Goal: Task Accomplishment & Management: Manage account settings

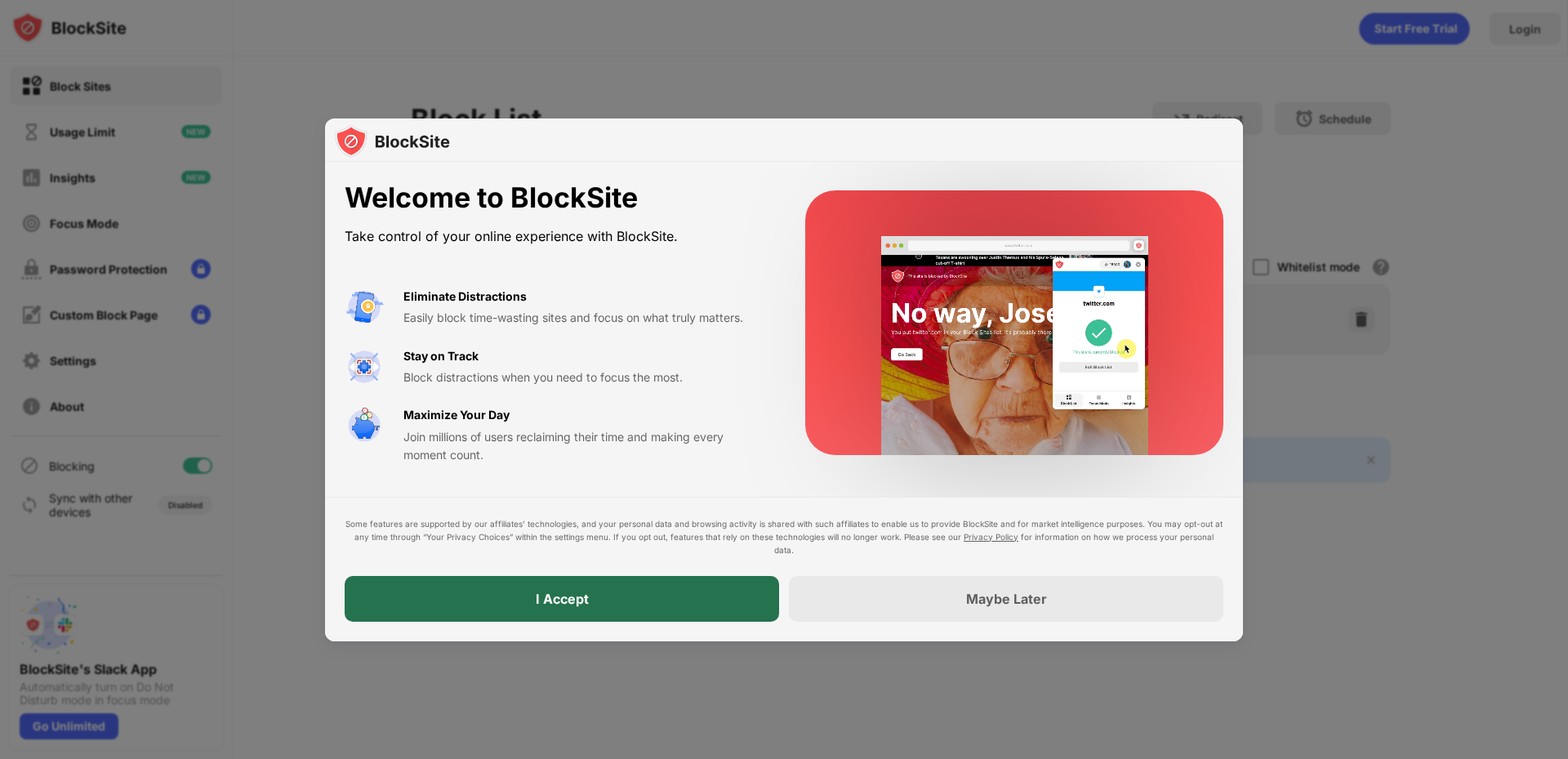
click at [562, 607] on div "I Accept" at bounding box center [561, 598] width 434 height 46
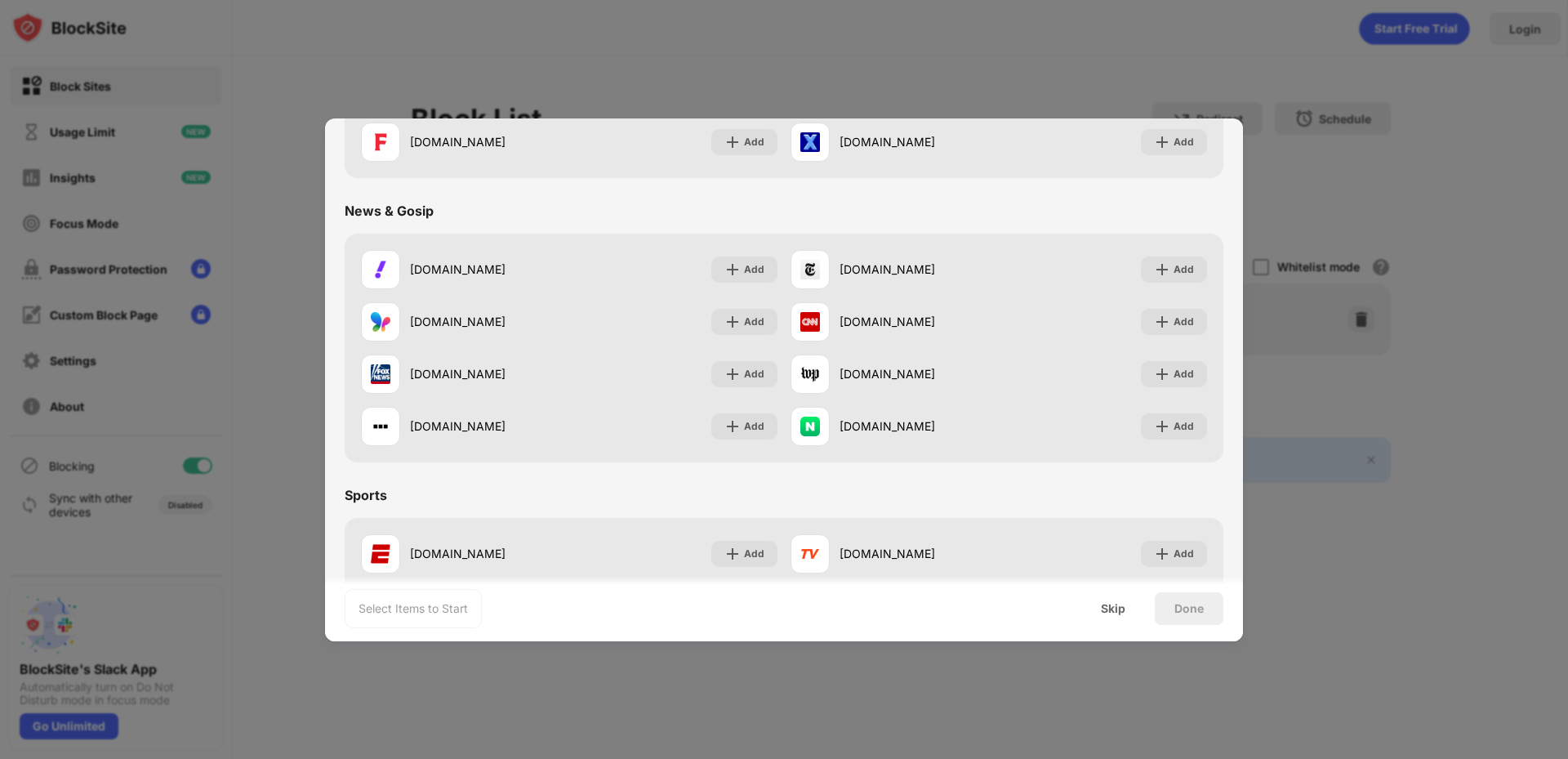
scroll to position [1062, 0]
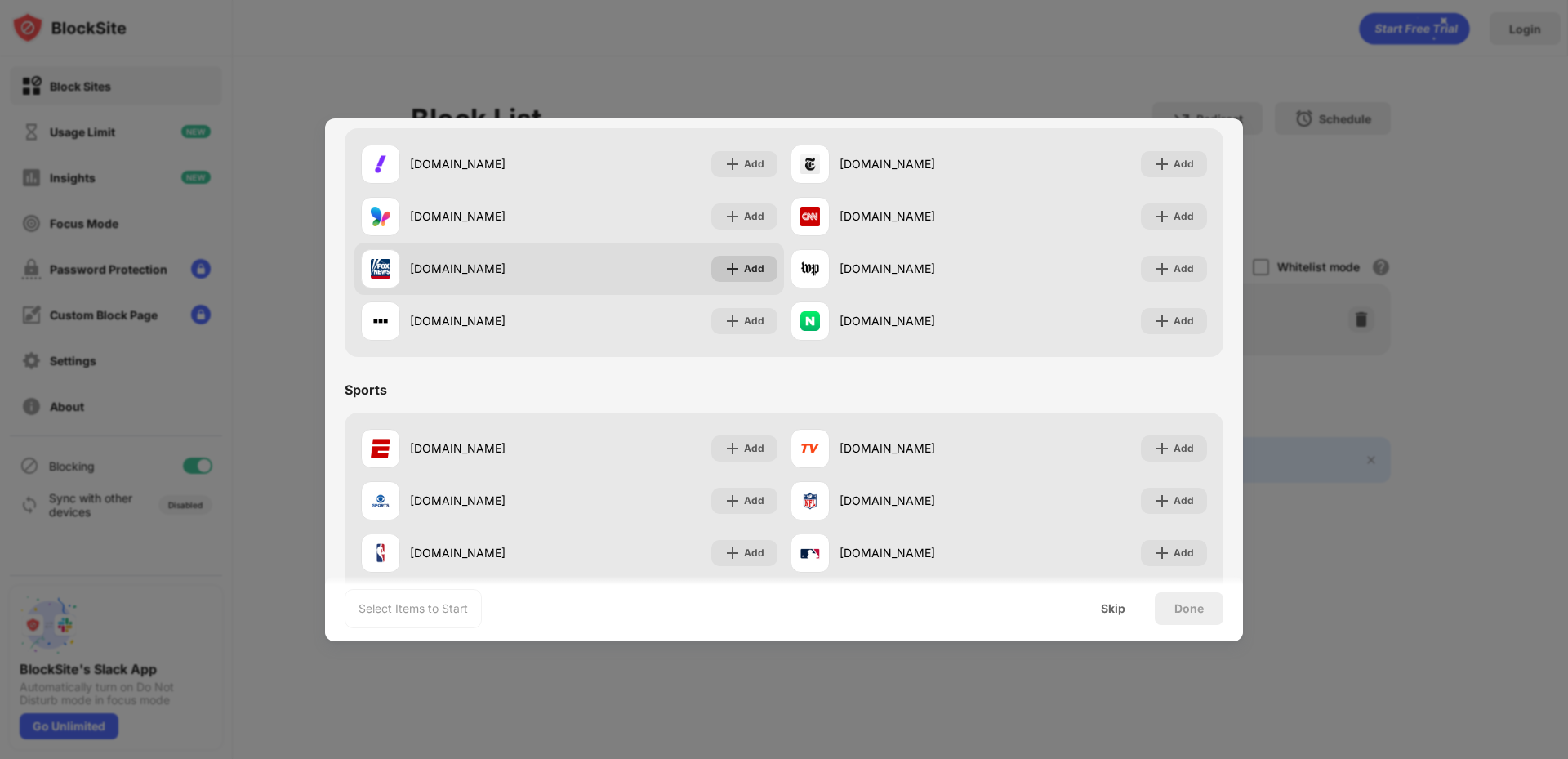
click at [744, 274] on div "Add" at bounding box center [754, 269] width 21 height 17
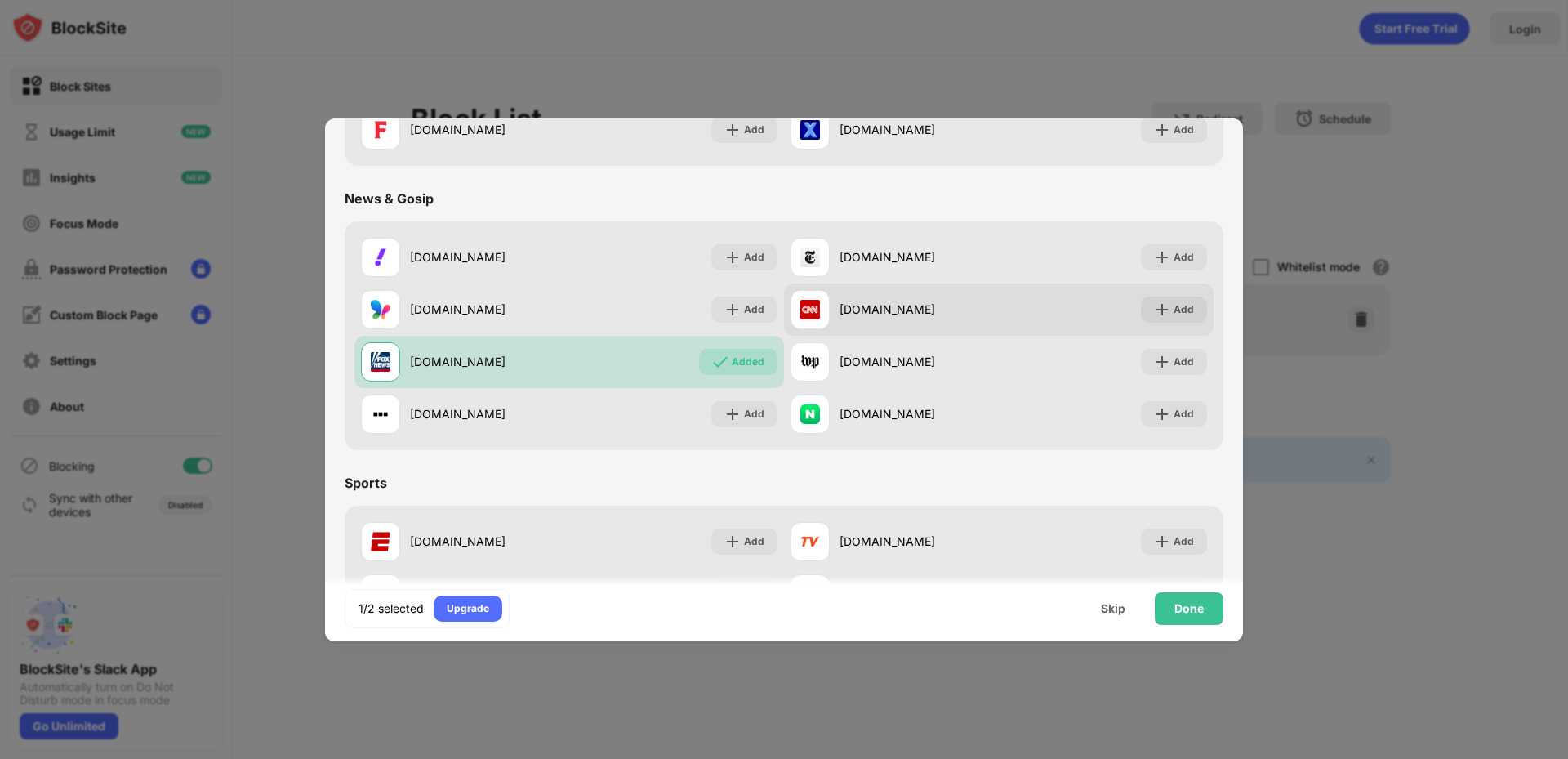
scroll to position [898, 0]
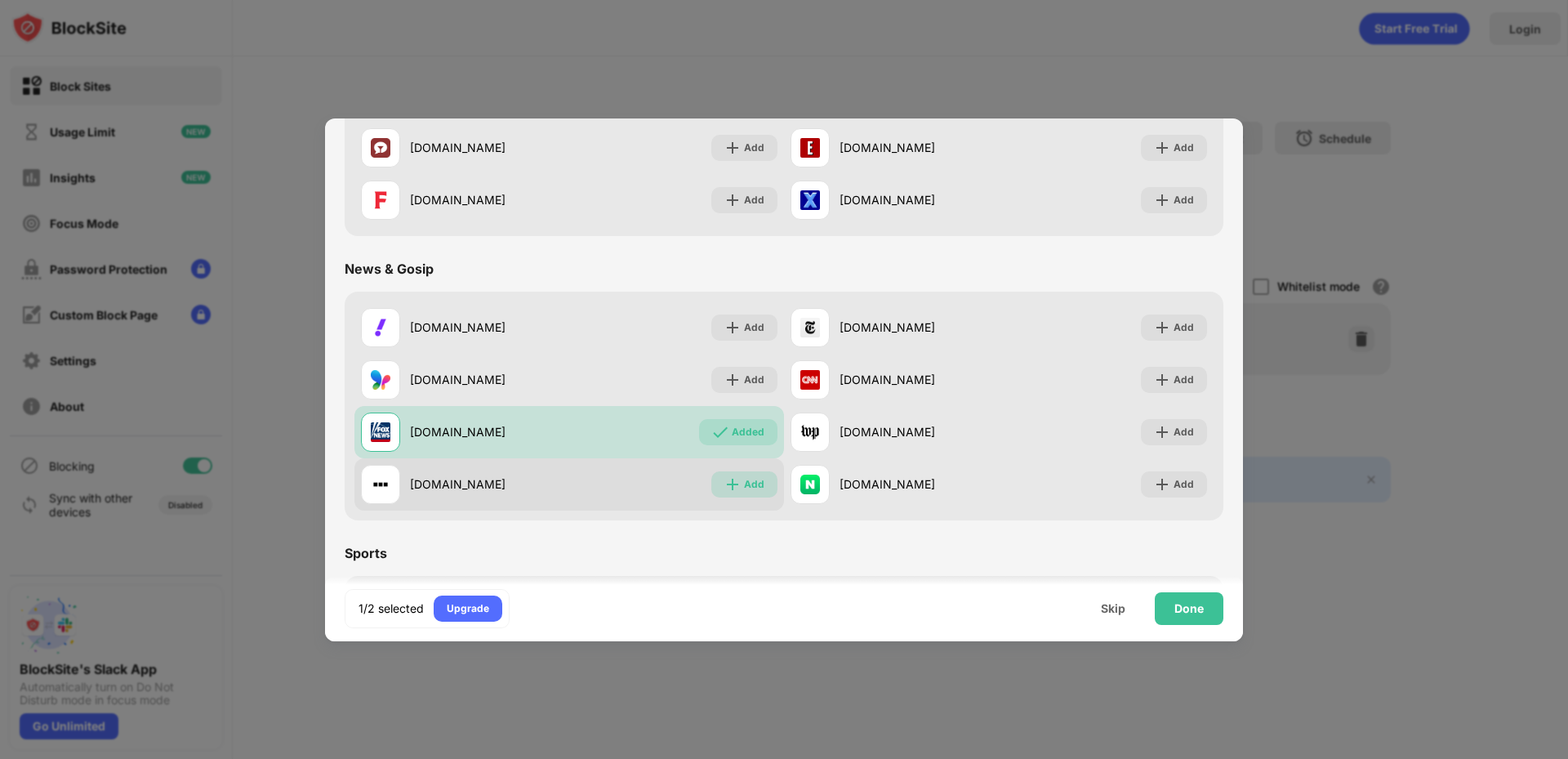
click at [744, 486] on div "Add" at bounding box center [754, 484] width 21 height 17
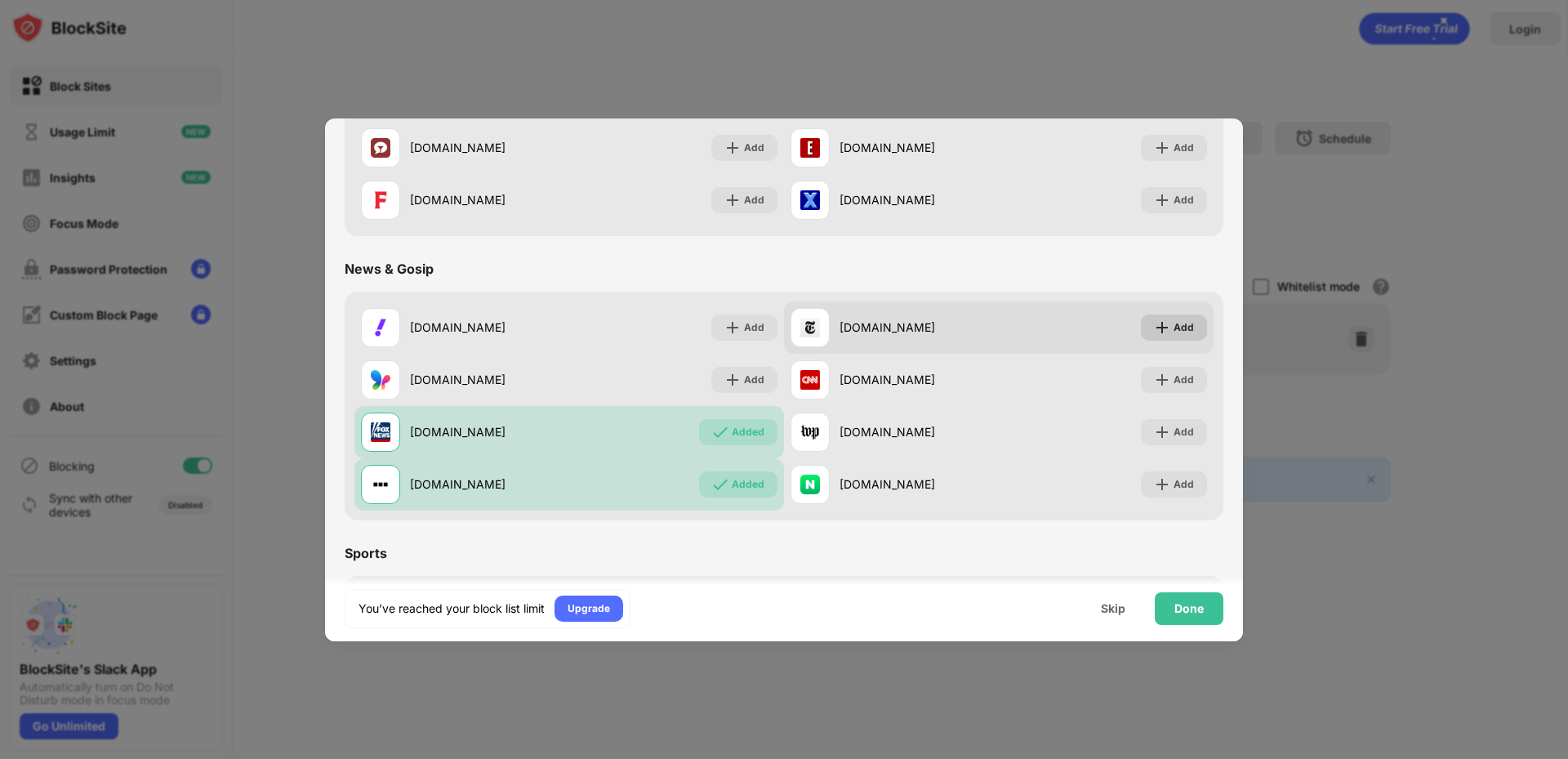
click at [1174, 328] on div "Add" at bounding box center [1184, 328] width 21 height 17
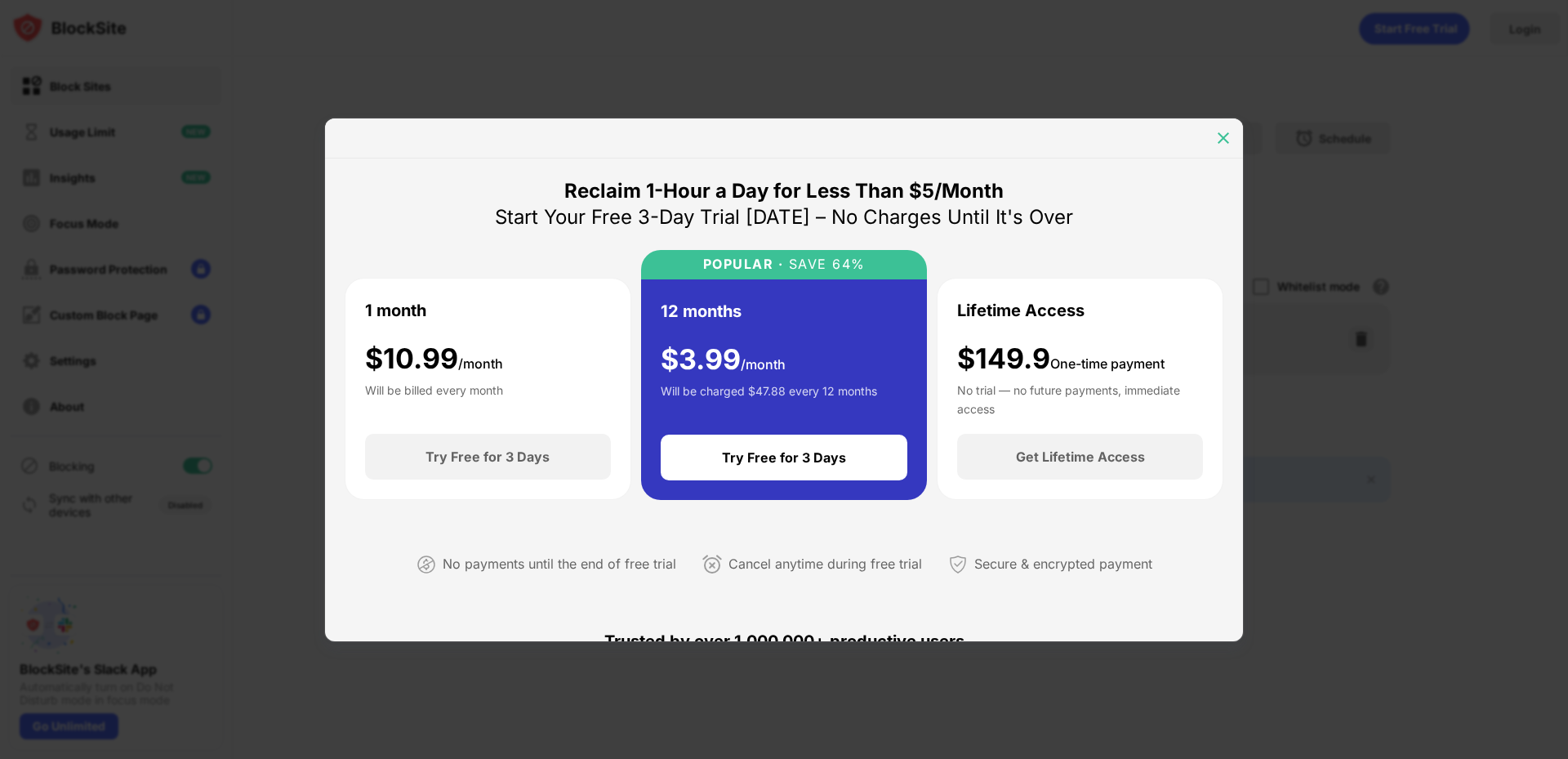
click at [1227, 133] on img at bounding box center [1223, 137] width 17 height 17
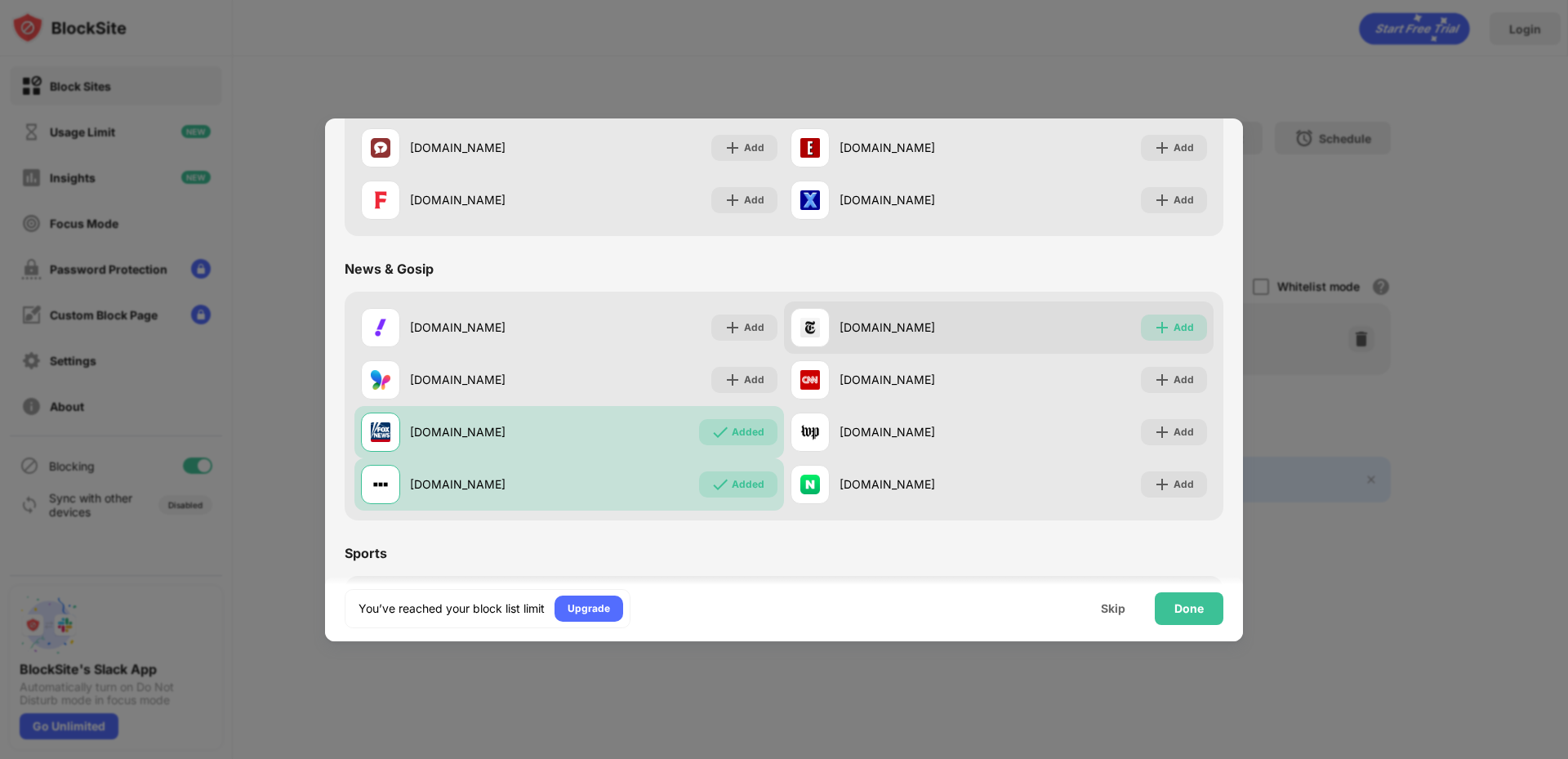
click at [1174, 327] on div "Add" at bounding box center [1184, 328] width 21 height 17
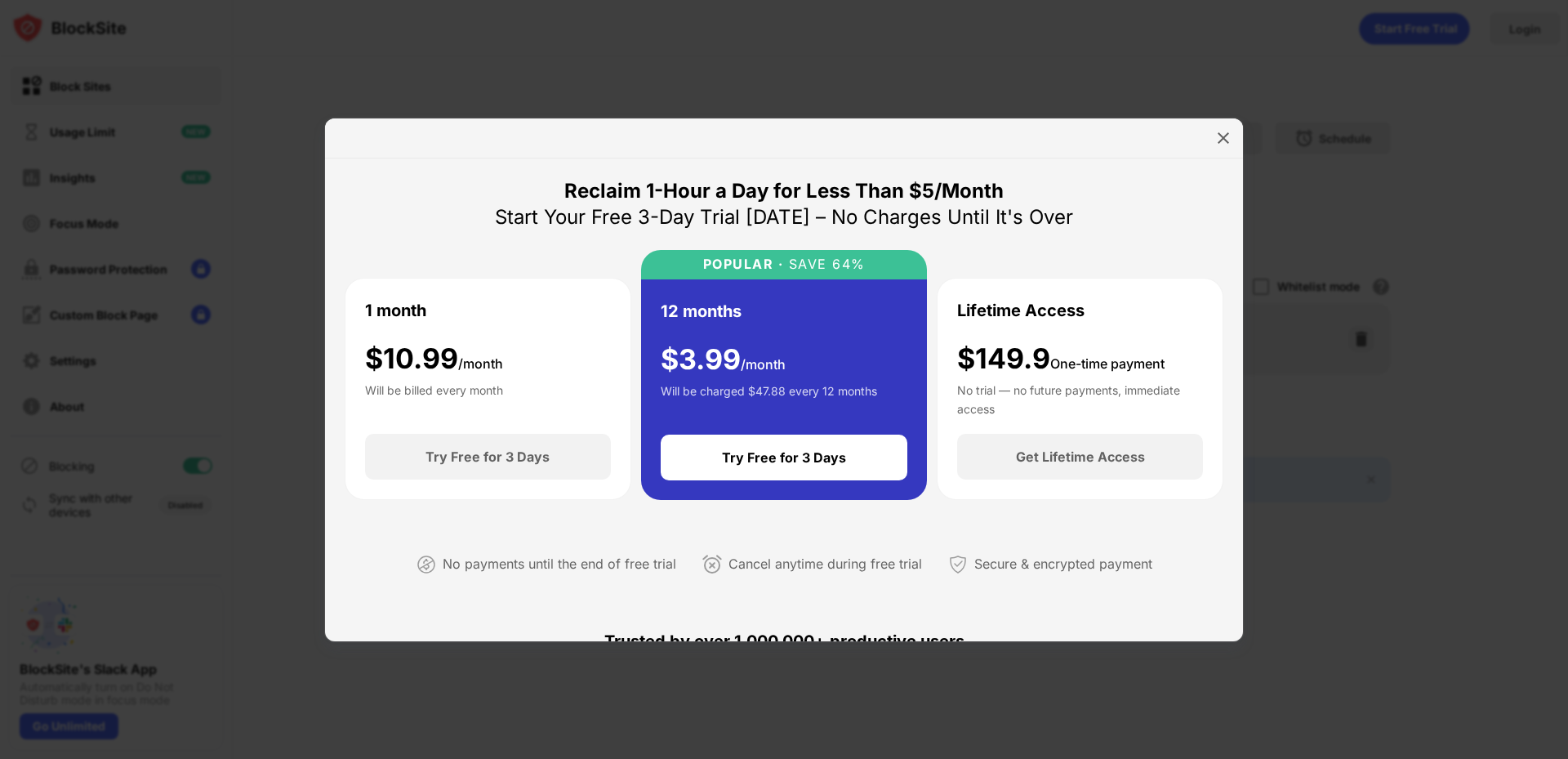
click at [1239, 133] on div at bounding box center [784, 138] width 918 height 40
click at [1234, 148] on div at bounding box center [1223, 137] width 26 height 26
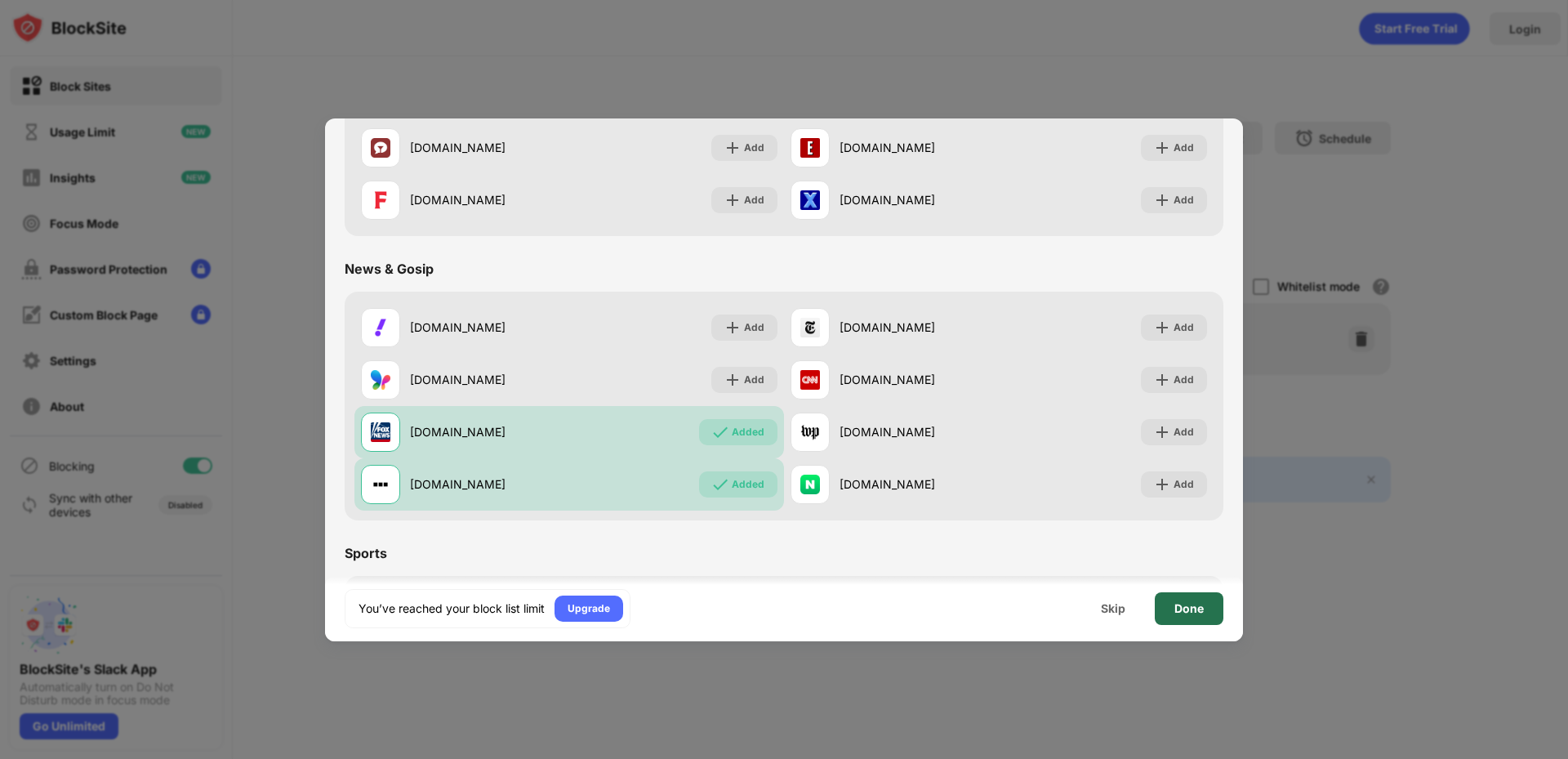
click at [1177, 610] on div "Done" at bounding box center [1189, 608] width 29 height 13
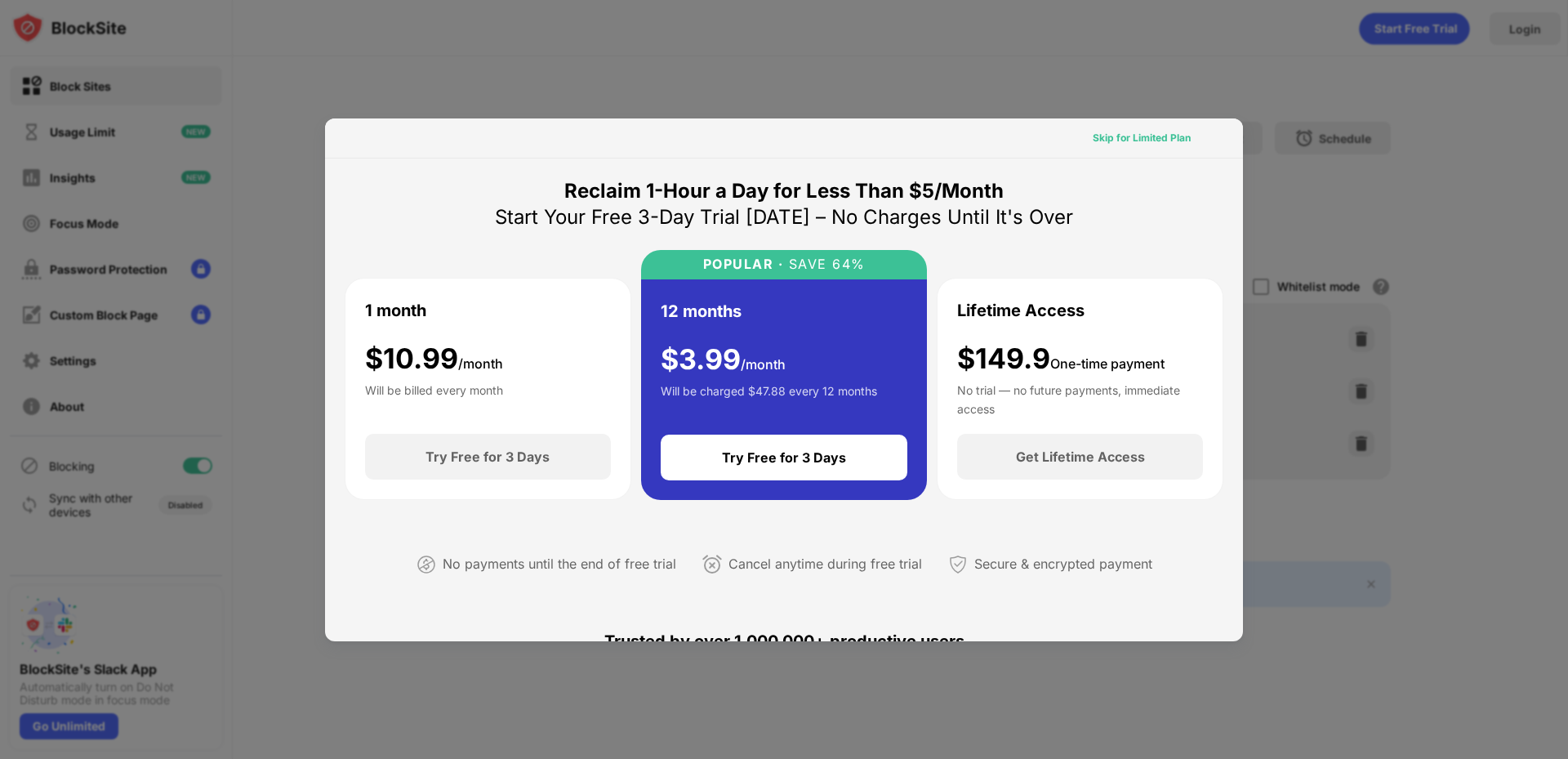
click at [1142, 138] on div "Skip for Limited Plan" at bounding box center [1141, 137] width 98 height 17
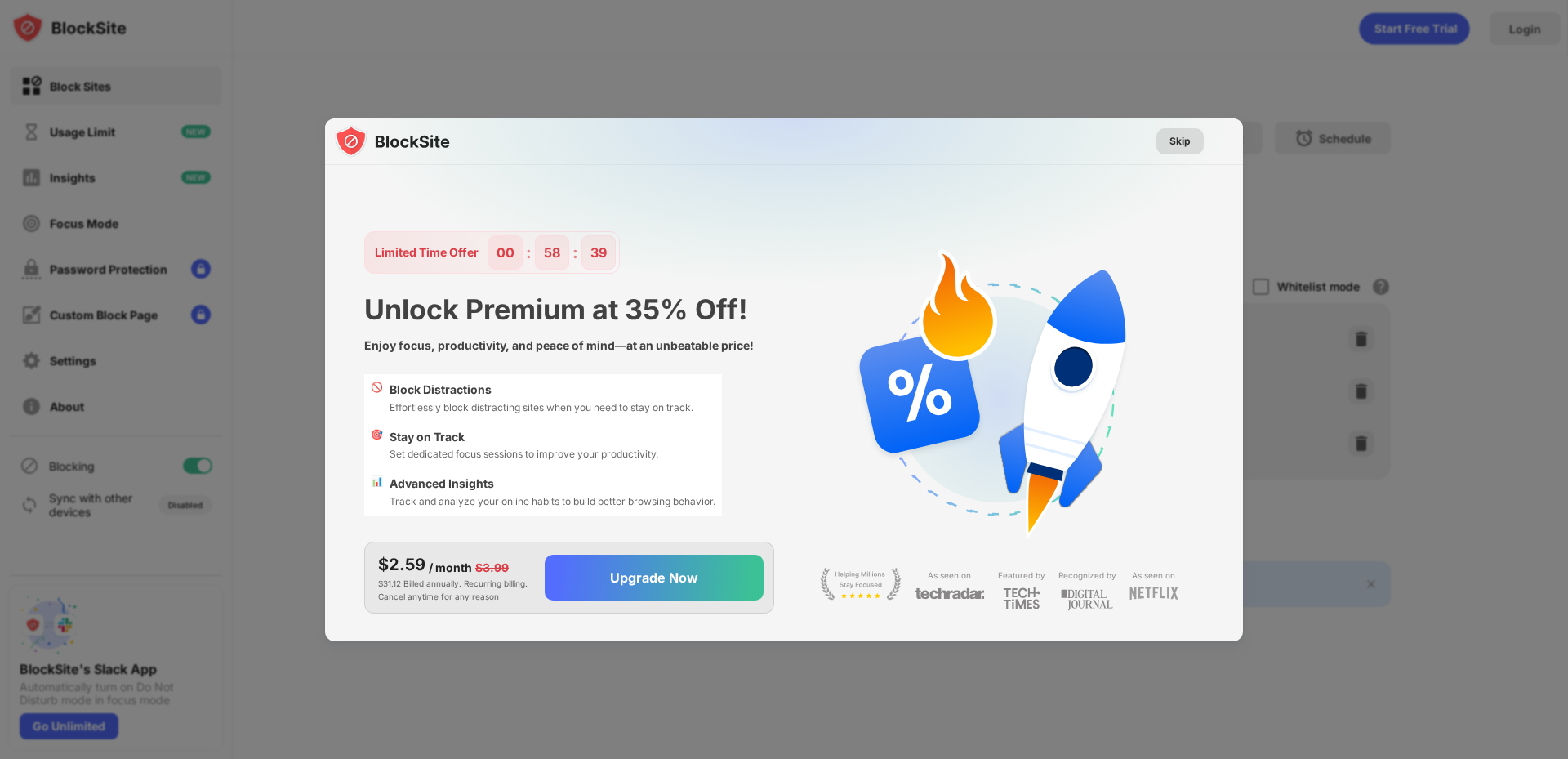
click at [1189, 139] on div "Skip" at bounding box center [1181, 141] width 22 height 17
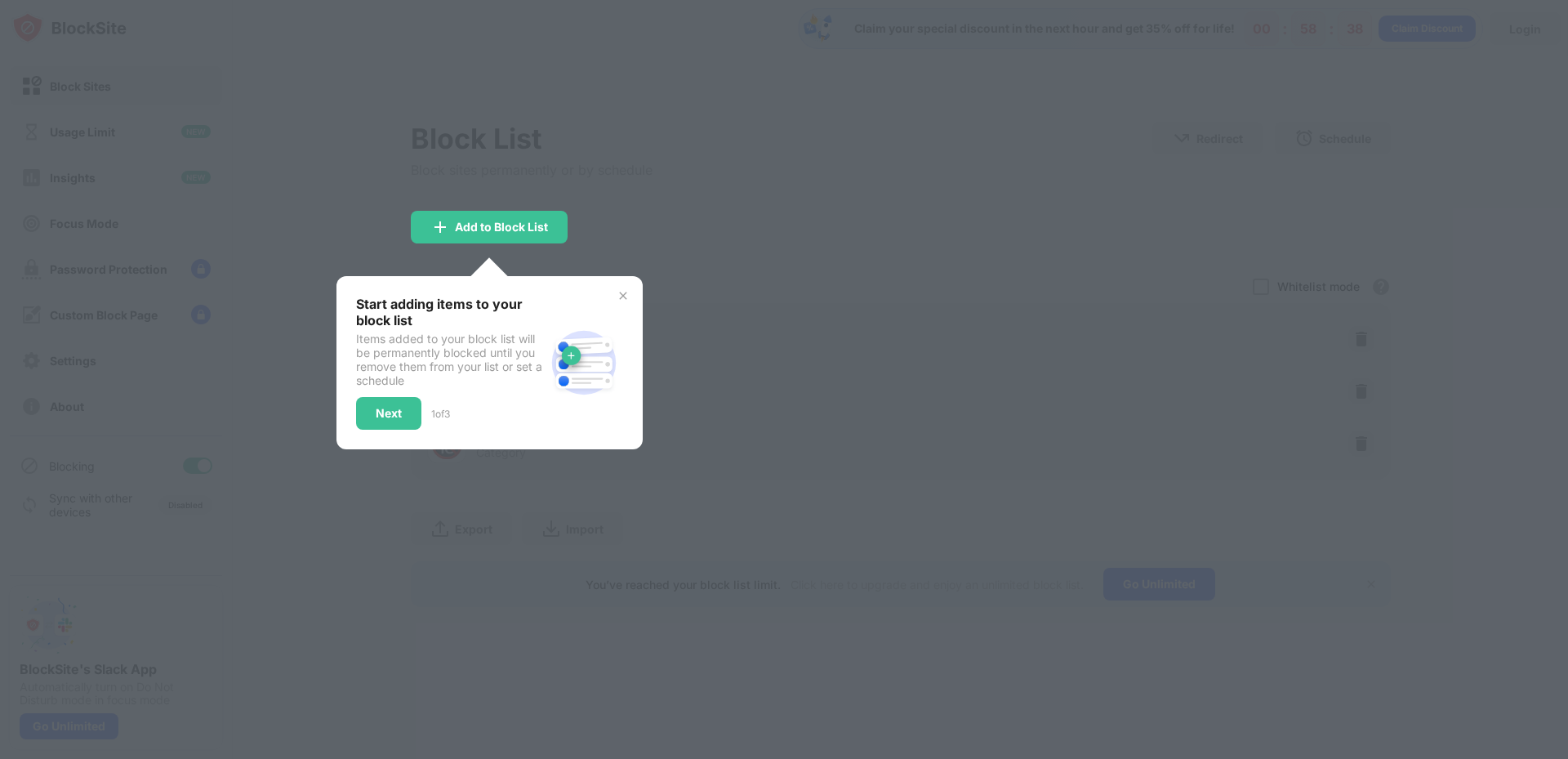
click at [822, 225] on div at bounding box center [784, 380] width 1568 height 759
click at [625, 288] on div "Start adding items to your block list Items added to your block list will be pe…" at bounding box center [489, 363] width 306 height 174
click at [618, 300] on img at bounding box center [623, 295] width 13 height 13
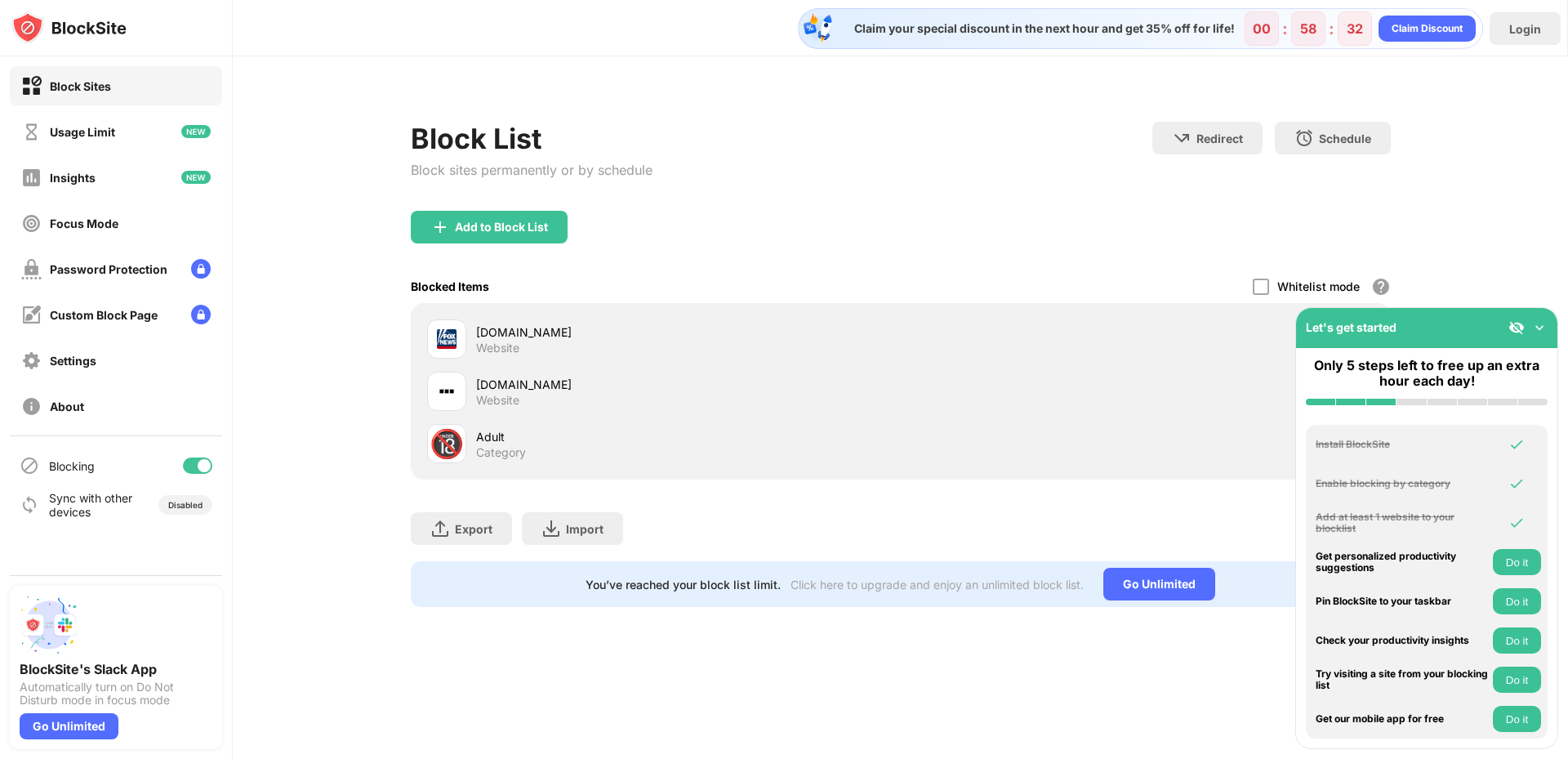
click at [985, 286] on div "Blocked Items Whitelist mode Block all websites except for those in your whitel…" at bounding box center [900, 286] width 980 height 33
click at [462, 447] on div "🔞" at bounding box center [446, 444] width 34 height 33
click at [1538, 327] on img at bounding box center [1540, 328] width 17 height 17
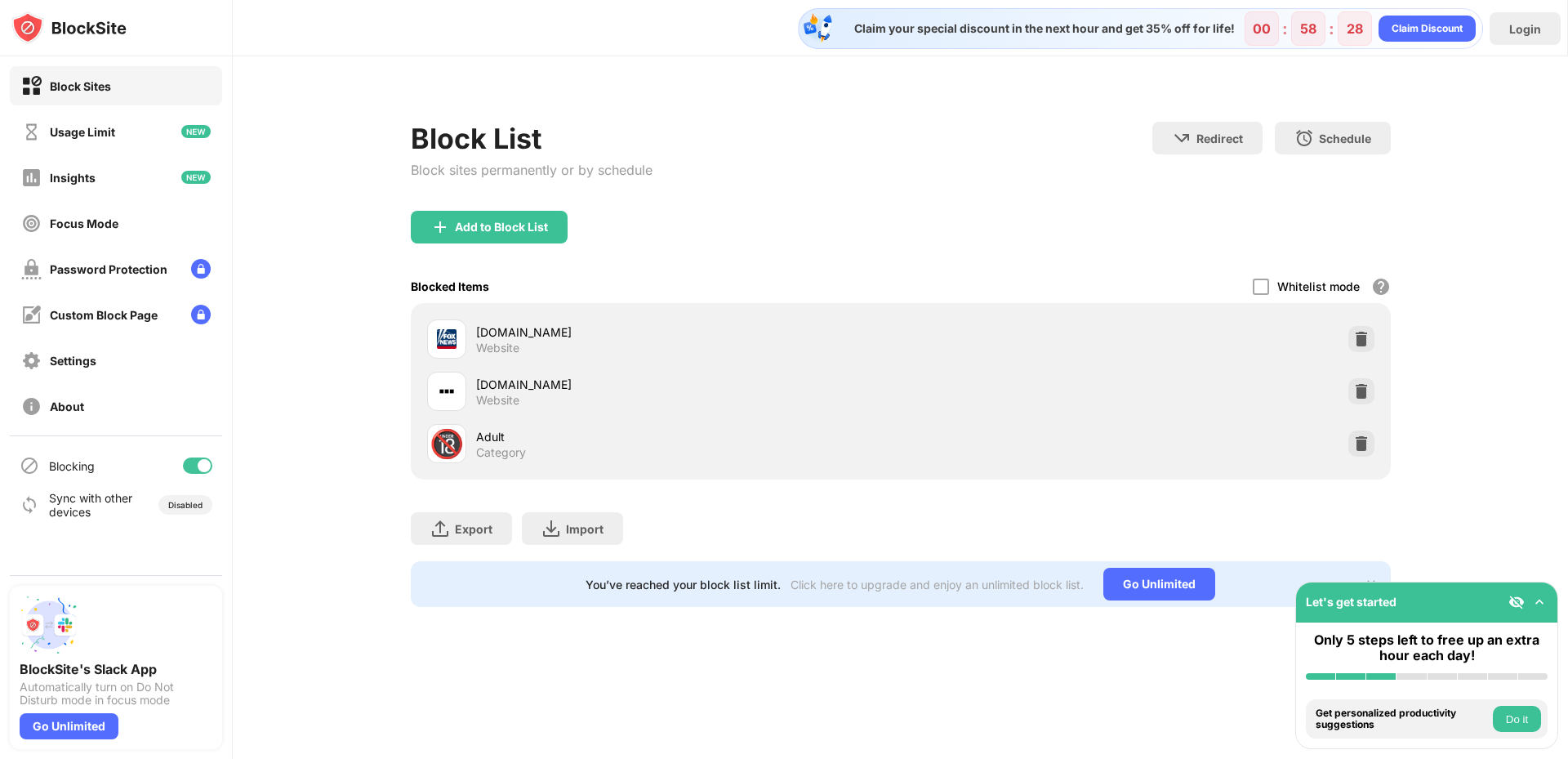
click at [1359, 440] on img at bounding box center [1361, 443] width 17 height 17
